Goal: Task Accomplishment & Management: Manage account settings

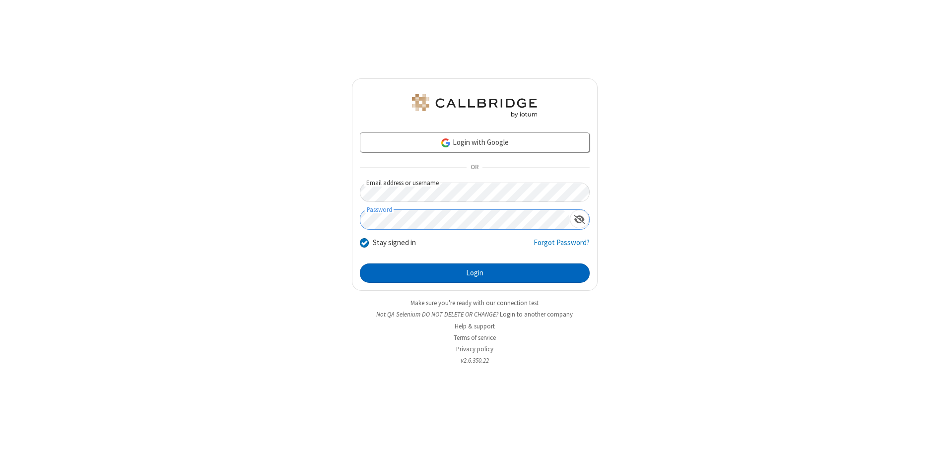
click at [474, 273] on button "Login" at bounding box center [475, 273] width 230 height 20
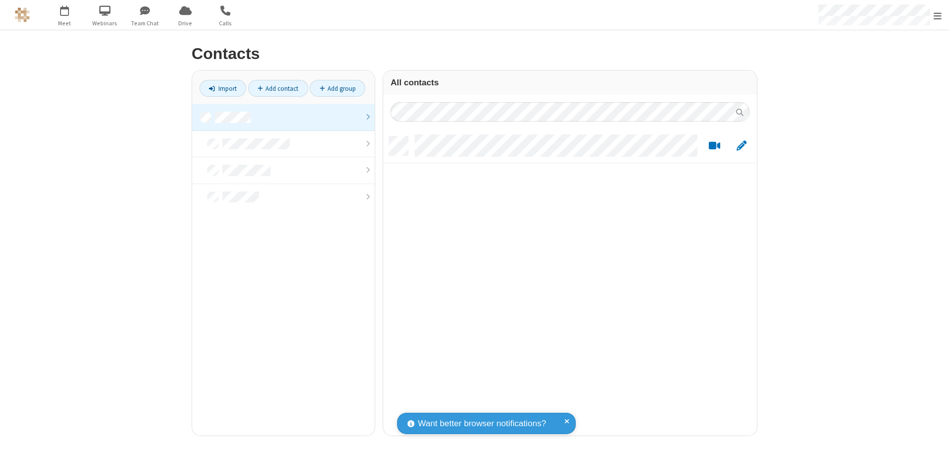
scroll to position [299, 366]
click at [283, 117] on link at bounding box center [283, 117] width 183 height 27
click at [278, 88] on link "Add contact" at bounding box center [278, 88] width 60 height 17
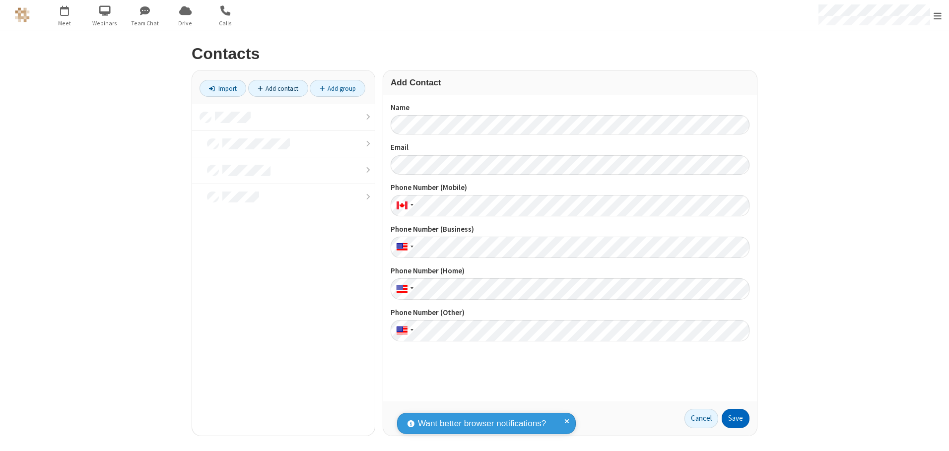
click at [735, 418] on button "Save" at bounding box center [735, 419] width 28 height 20
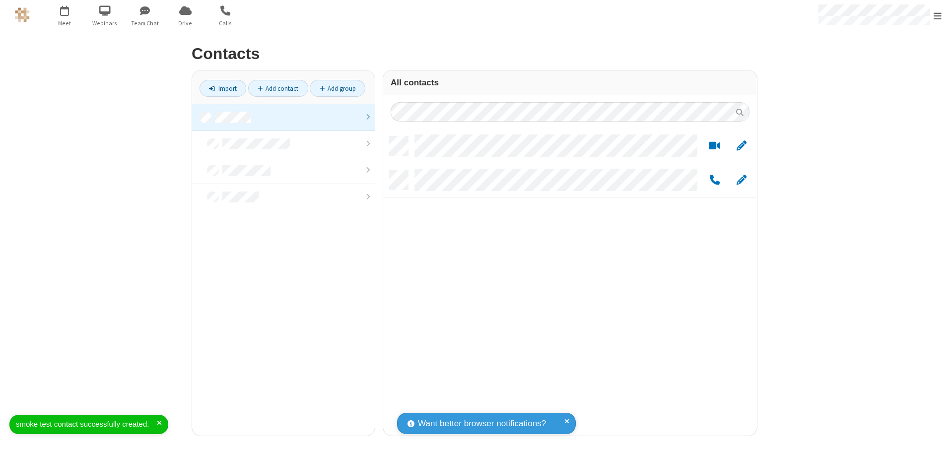
scroll to position [299, 366]
click at [278, 88] on link "Add contact" at bounding box center [278, 88] width 60 height 17
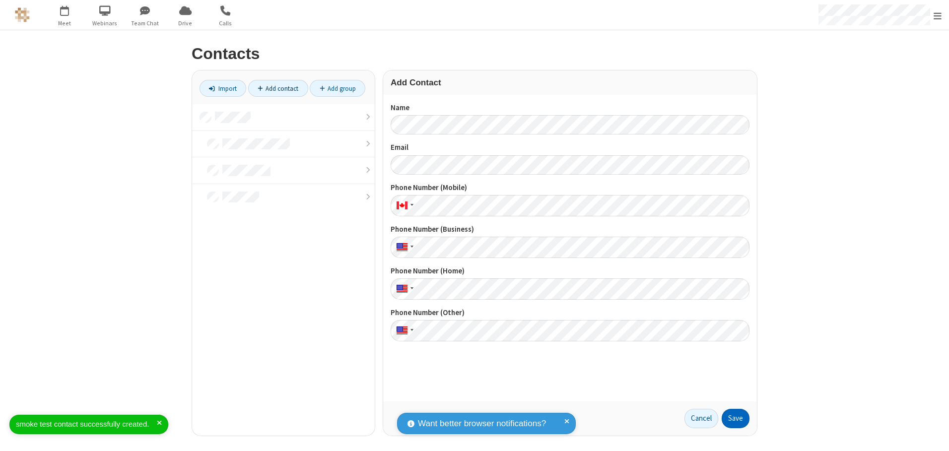
click at [735, 418] on button "Save" at bounding box center [735, 419] width 28 height 20
